Goal: Task Accomplishment & Management: Use online tool/utility

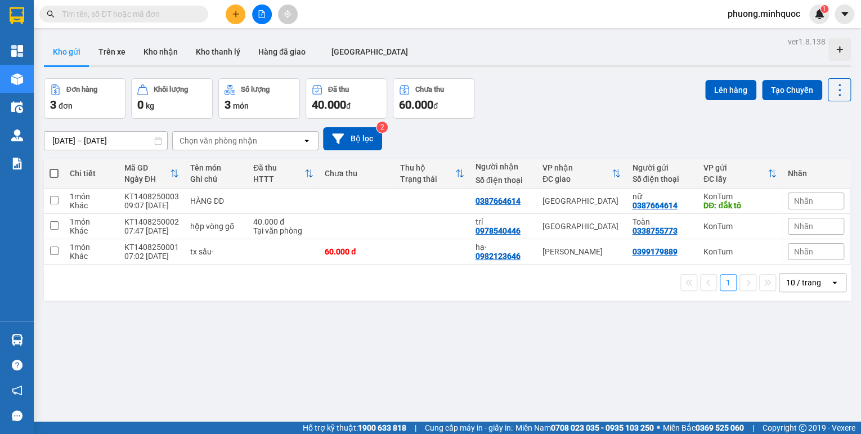
click at [263, 18] on button at bounding box center [262, 14] width 20 height 20
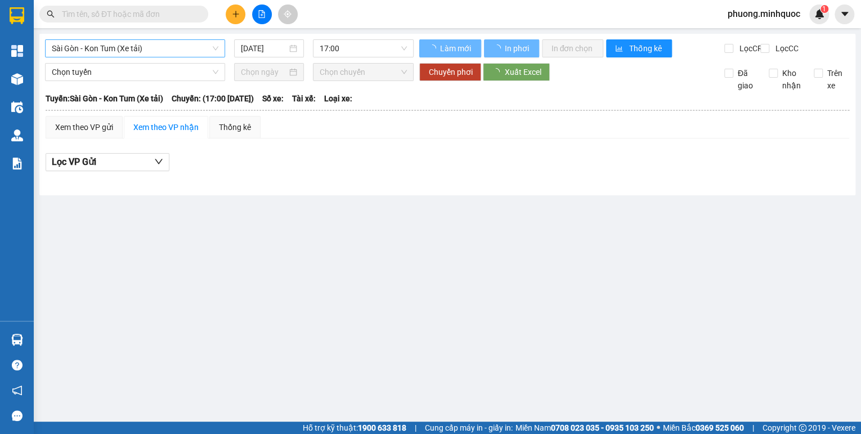
click at [124, 46] on span "Sài Gòn - Kon Tum (Xe tải)" at bounding box center [135, 48] width 166 height 17
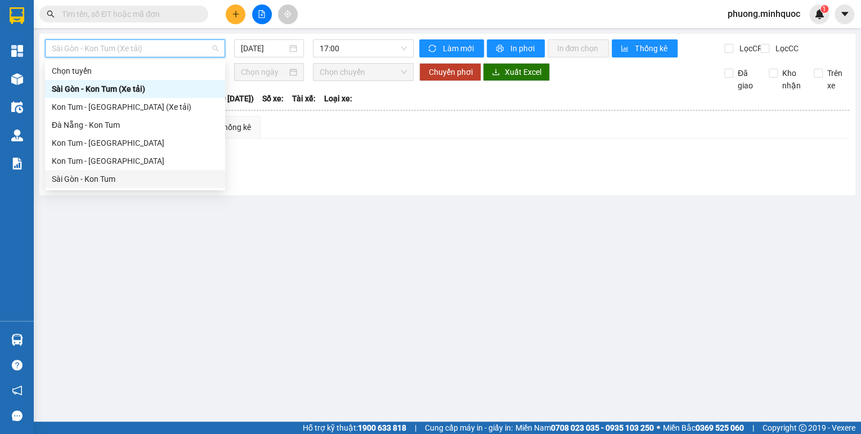
click at [73, 173] on div "Sài Gòn - Kon Tum" at bounding box center [135, 179] width 166 height 12
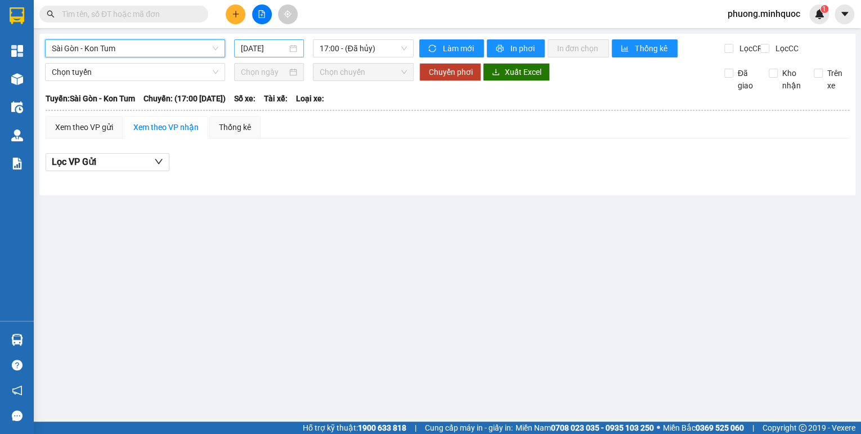
click at [247, 52] on input "[DATE]" at bounding box center [264, 48] width 46 height 12
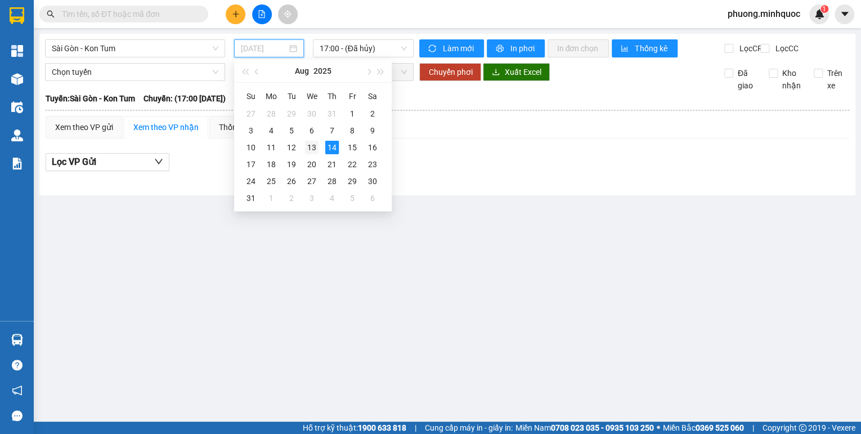
click at [316, 148] on div "13" at bounding box center [311, 147] width 13 height 13
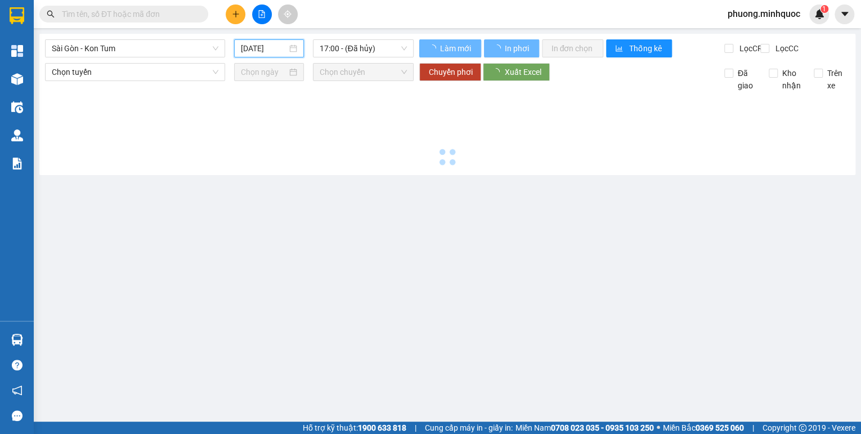
type input "[DATE]"
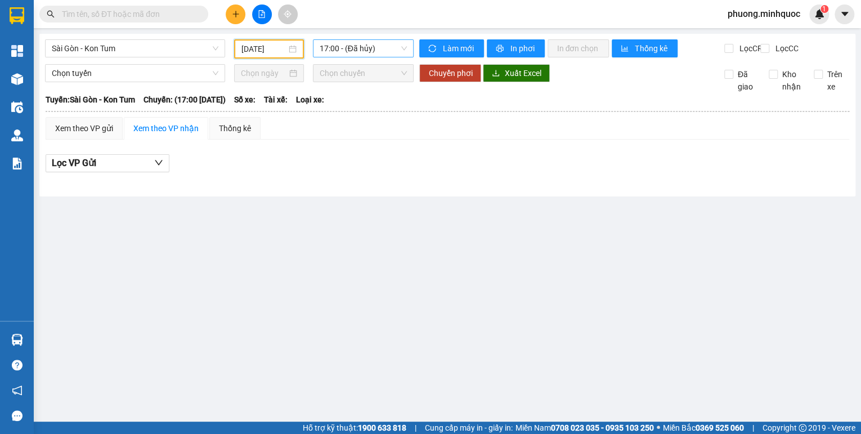
click at [366, 42] on span "17:00 - (Đã hủy)" at bounding box center [363, 48] width 88 height 17
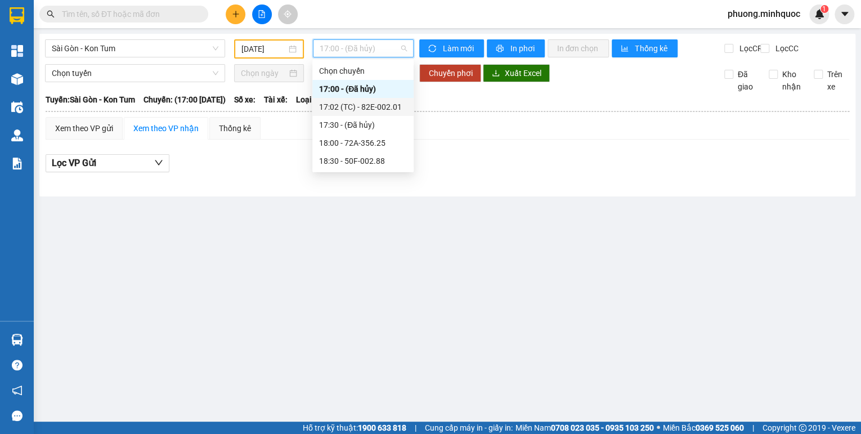
click at [355, 105] on div "17:02 (TC) - 82E-002.01" at bounding box center [363, 107] width 88 height 12
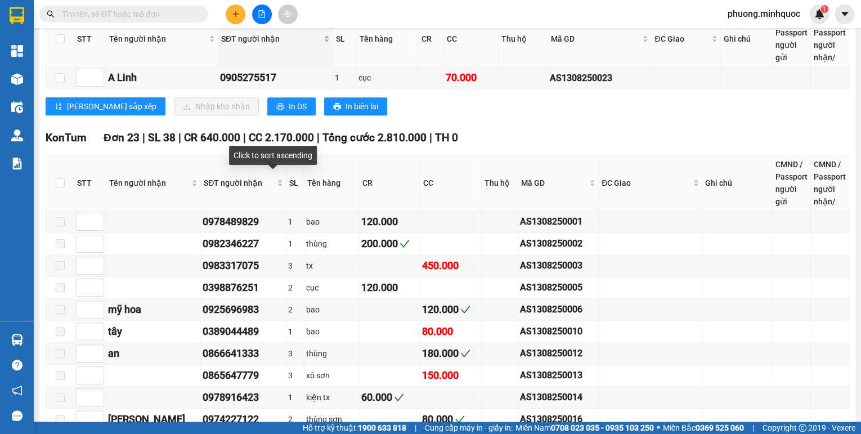
scroll to position [405, 0]
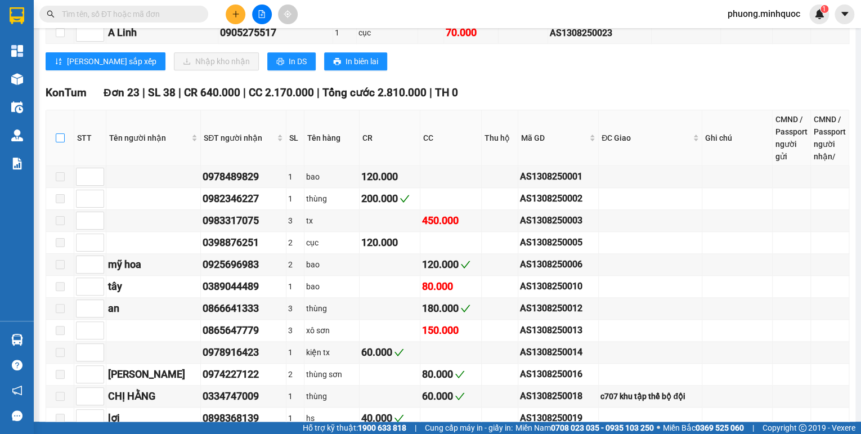
click at [62, 142] on input "checkbox" at bounding box center [60, 137] width 9 height 9
checkbox input "true"
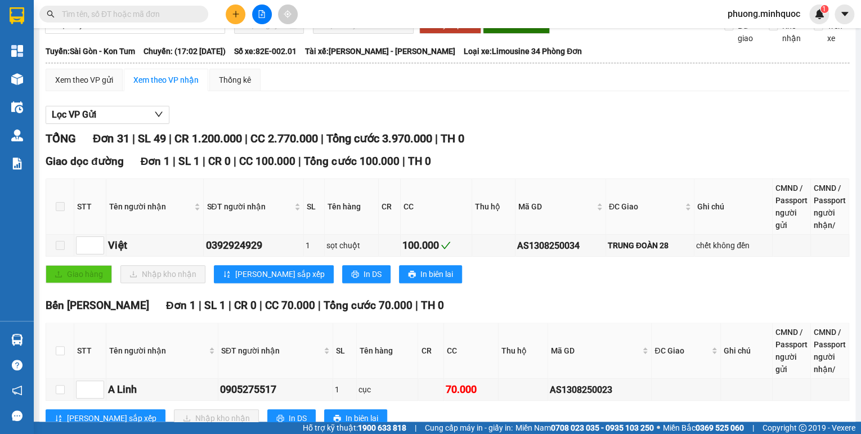
scroll to position [0, 0]
